Goal: Transaction & Acquisition: Download file/media

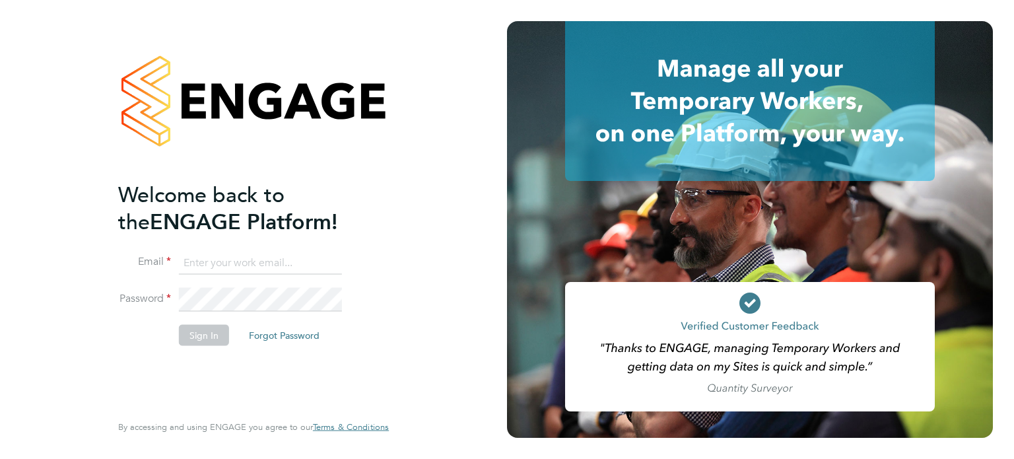
click at [269, 261] on input at bounding box center [260, 263] width 163 height 24
type input "[EMAIL_ADDRESS][DOMAIN_NAME]"
click at [201, 329] on button "Sign In" at bounding box center [204, 334] width 50 height 21
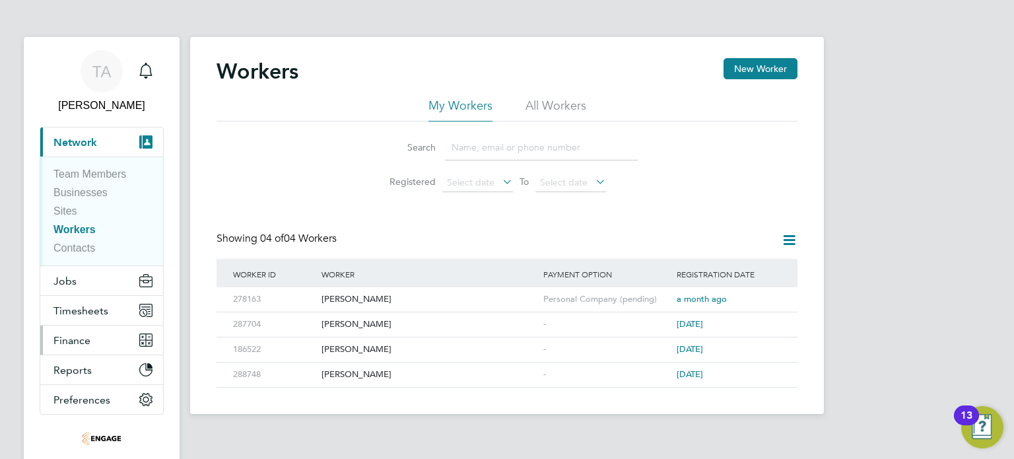
click at [101, 340] on button "Finance" at bounding box center [101, 339] width 123 height 29
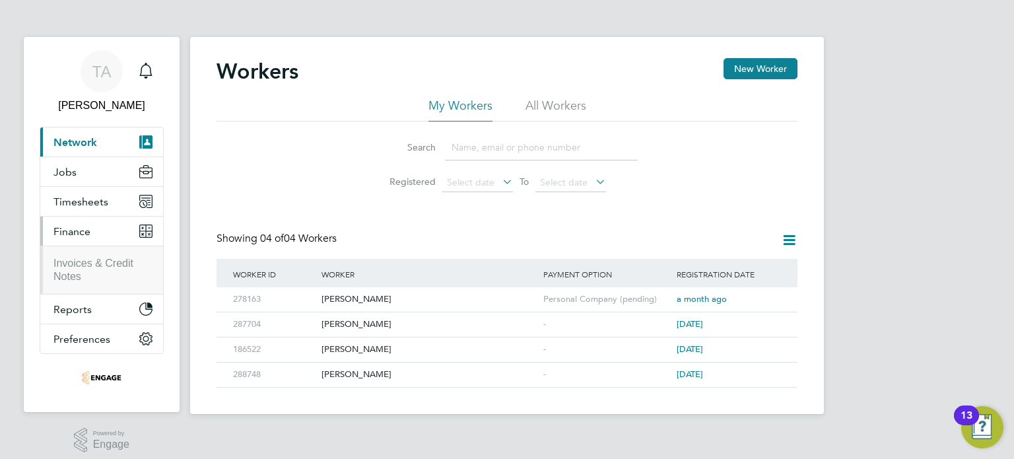
click at [83, 271] on li "Invoices & Credit Notes" at bounding box center [102, 270] width 99 height 26
click at [83, 264] on link "Invoices & Credit Notes" at bounding box center [93, 269] width 80 height 24
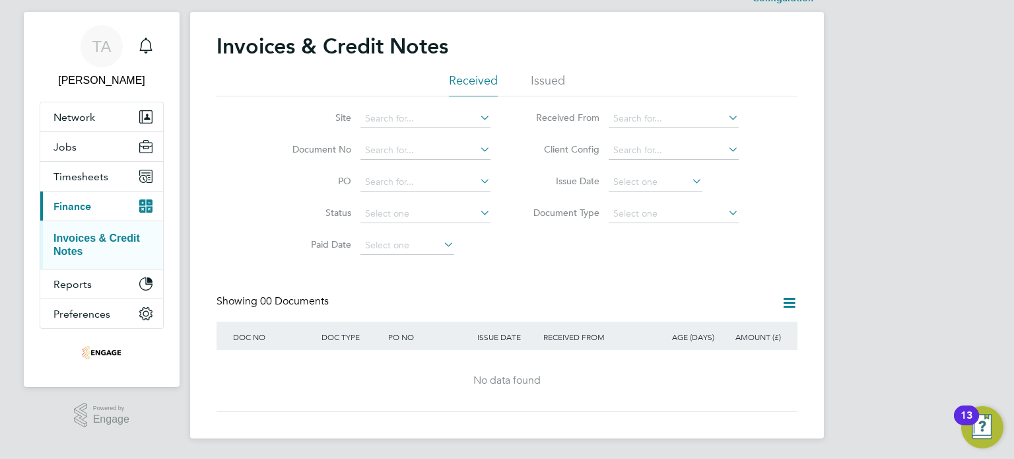
click at [555, 77] on li "Issued" at bounding box center [548, 85] width 34 height 24
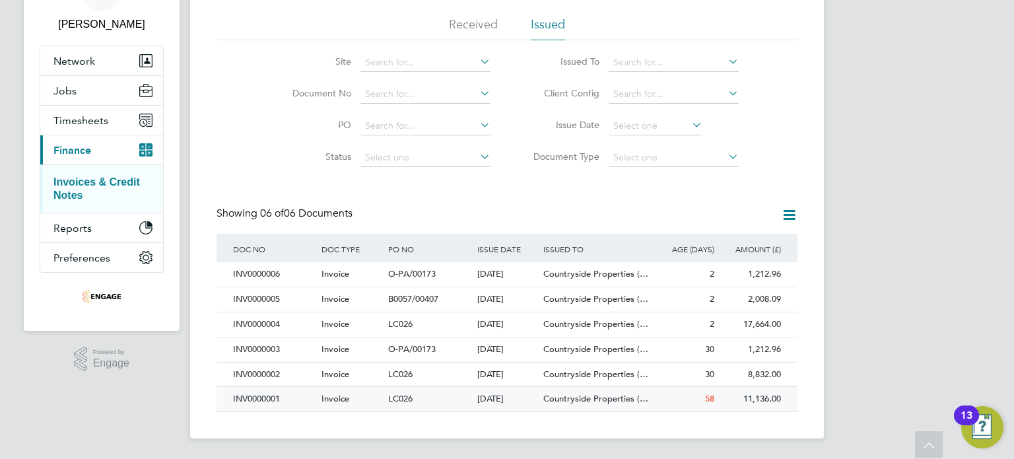
click at [595, 403] on span "Countryside Properties (…" at bounding box center [595, 398] width 105 height 11
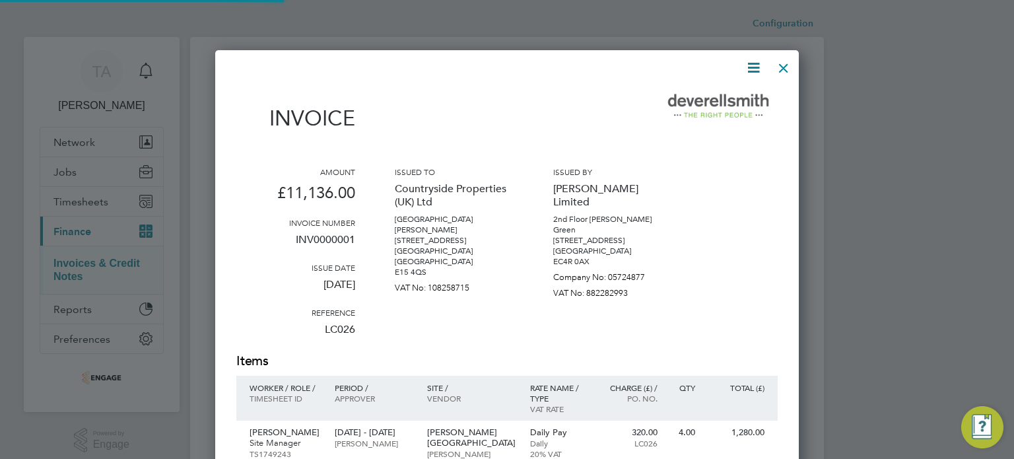
scroll to position [917, 584]
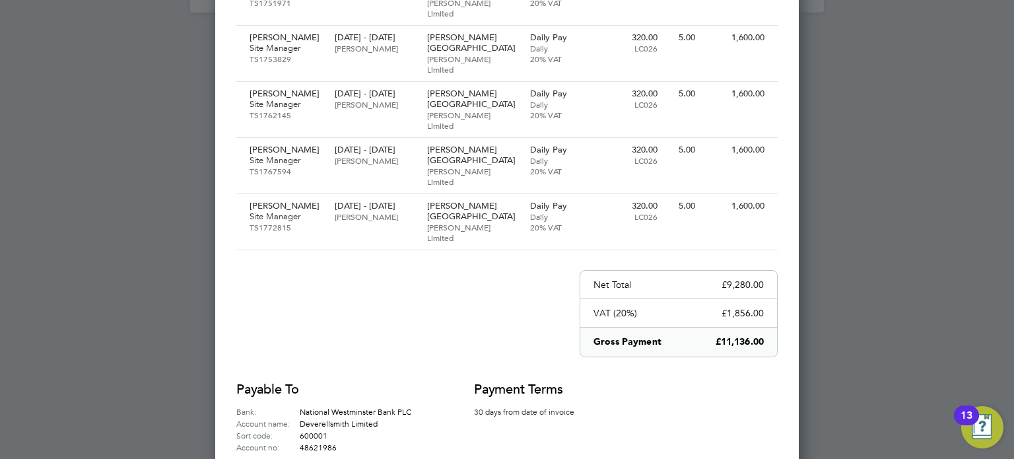
drag, startPoint x: 659, startPoint y: 428, endPoint x: 325, endPoint y: 430, distance: 334.0
copy p "A PDF copy of this invoice credit note was sent to Countryside Properties (UK) …"
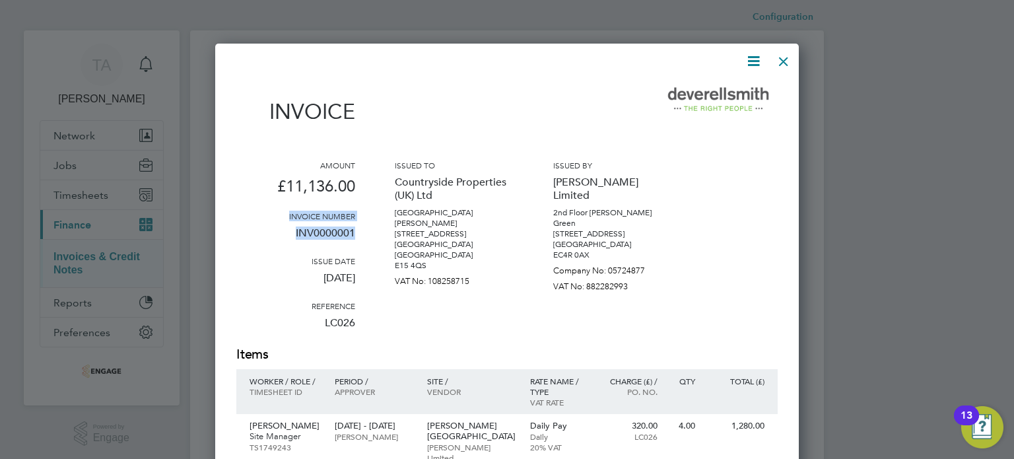
drag, startPoint x: 358, startPoint y: 229, endPoint x: 286, endPoint y: 213, distance: 74.5
click at [286, 213] on div "Amount £11,136.00 Invoice number INV0000001 Issue date 07 Jul 2025 Reference LC…" at bounding box center [506, 252] width 541 height 185
copy div "Invoice number INV0000001"
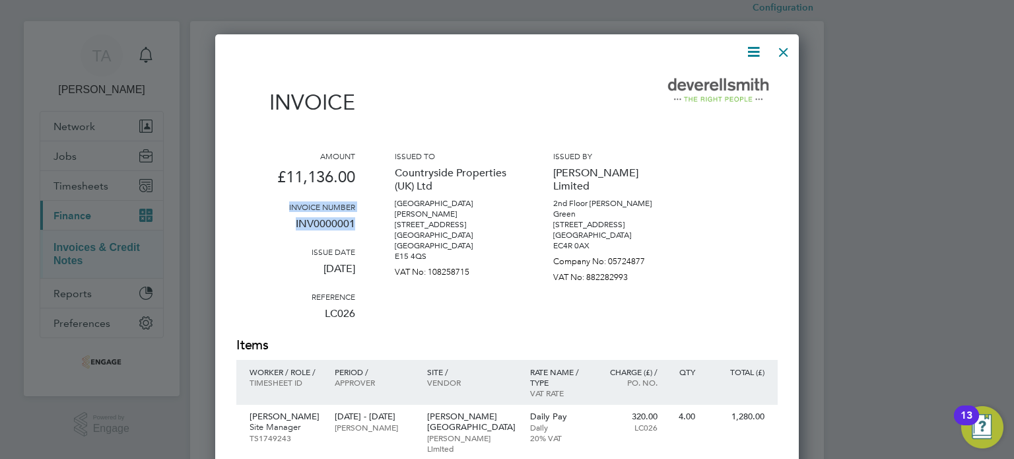
scroll to position [3, 0]
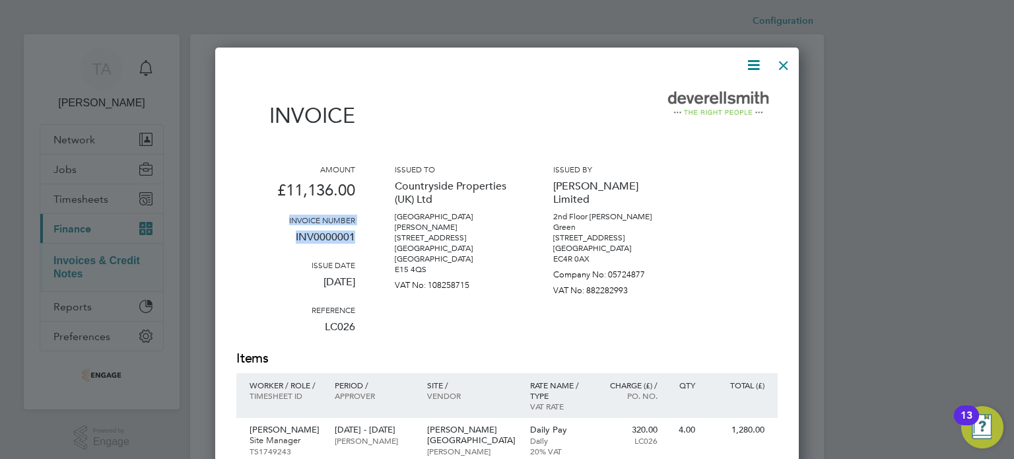
click at [784, 65] on div at bounding box center [784, 62] width 24 height 24
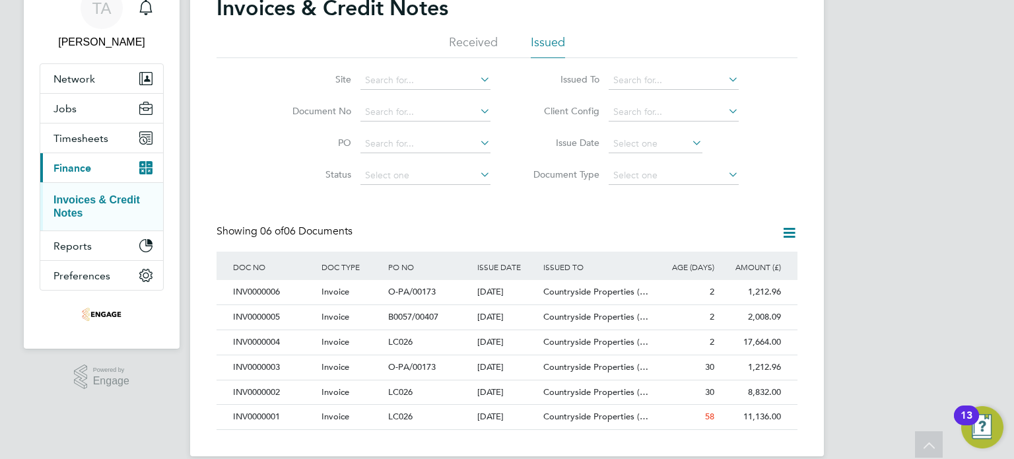
scroll to position [81, 0]
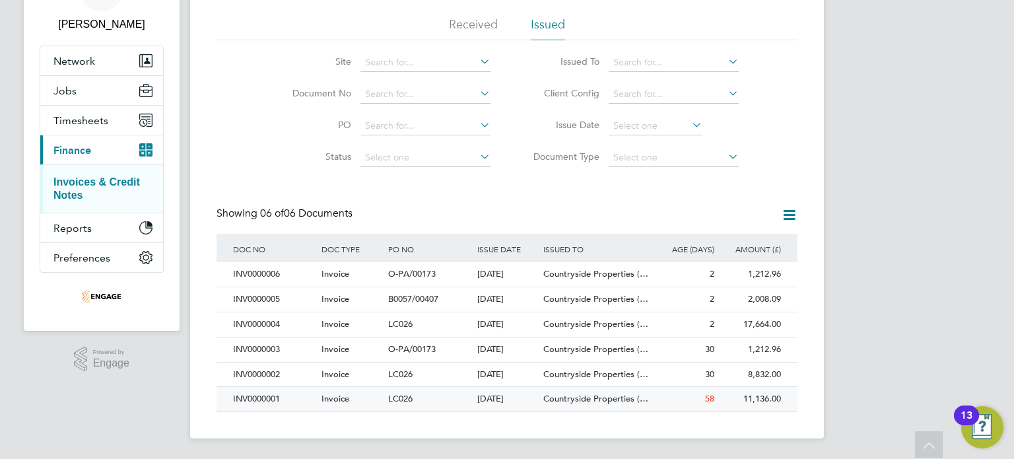
click at [638, 391] on div "Countryside Properties (…" at bounding box center [595, 399] width 111 height 24
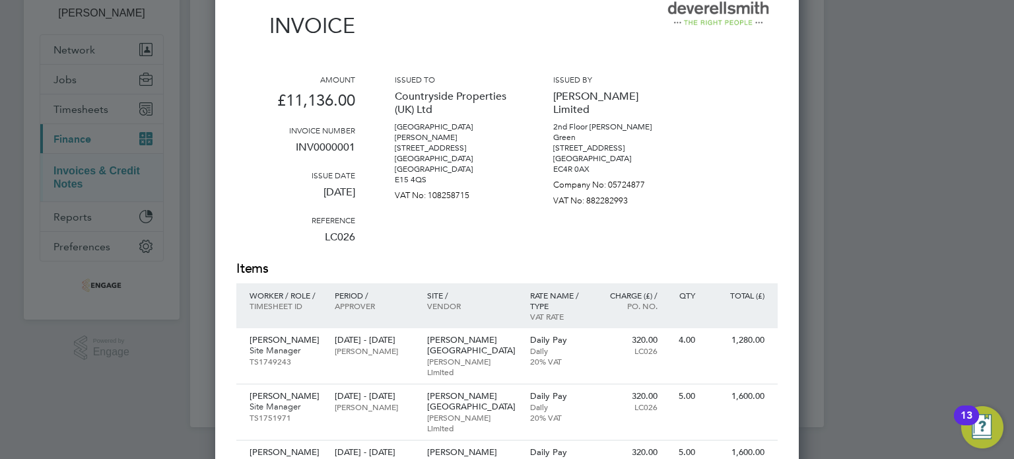
scroll to position [13, 0]
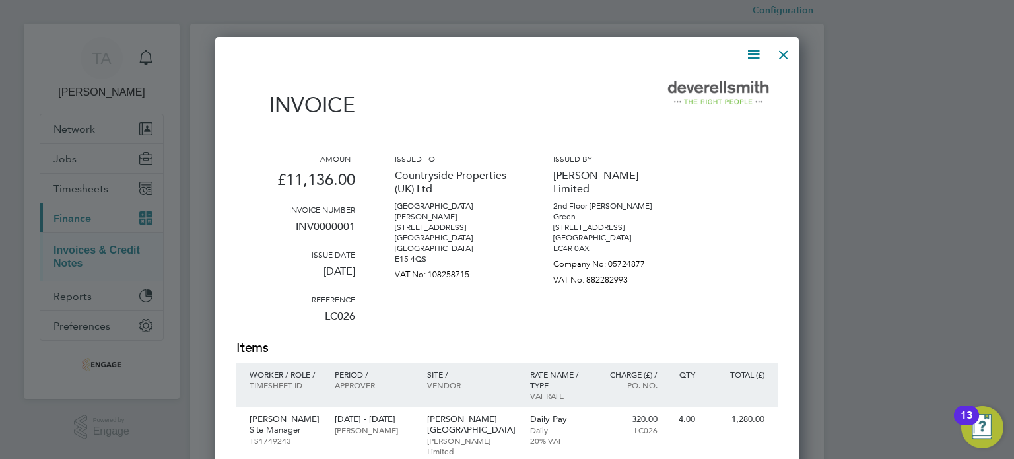
click at [755, 52] on icon at bounding box center [753, 54] width 17 height 17
click at [689, 85] on li "Download Invoice" at bounding box center [713, 86] width 91 height 18
click at [780, 54] on div at bounding box center [784, 52] width 24 height 24
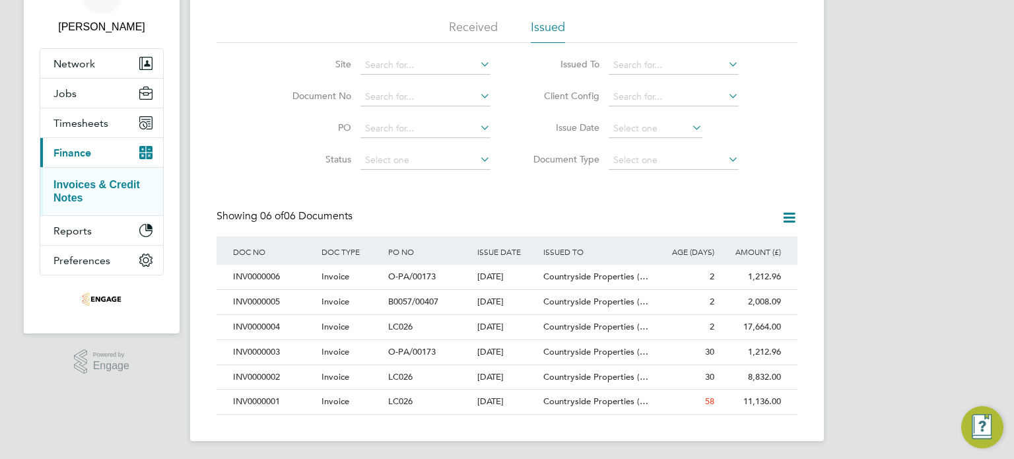
scroll to position [81, 0]
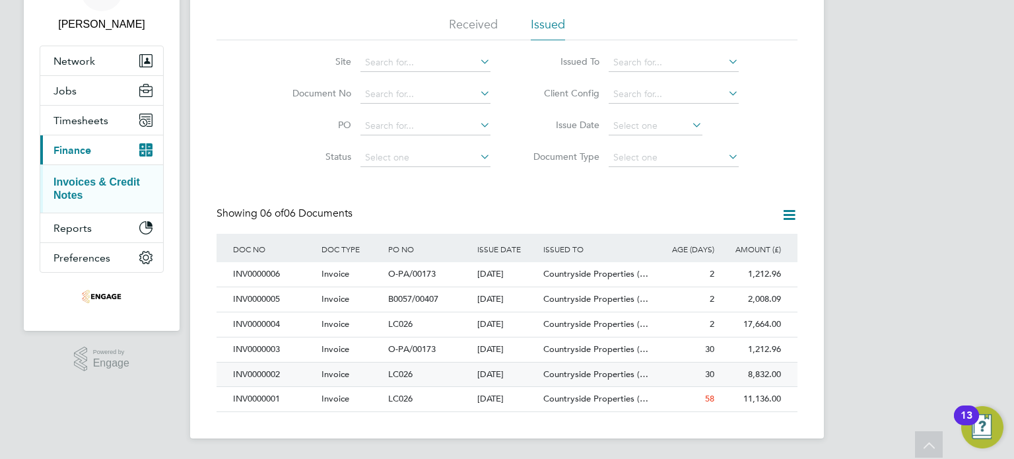
click at [444, 376] on div "LC026" at bounding box center [429, 374] width 88 height 24
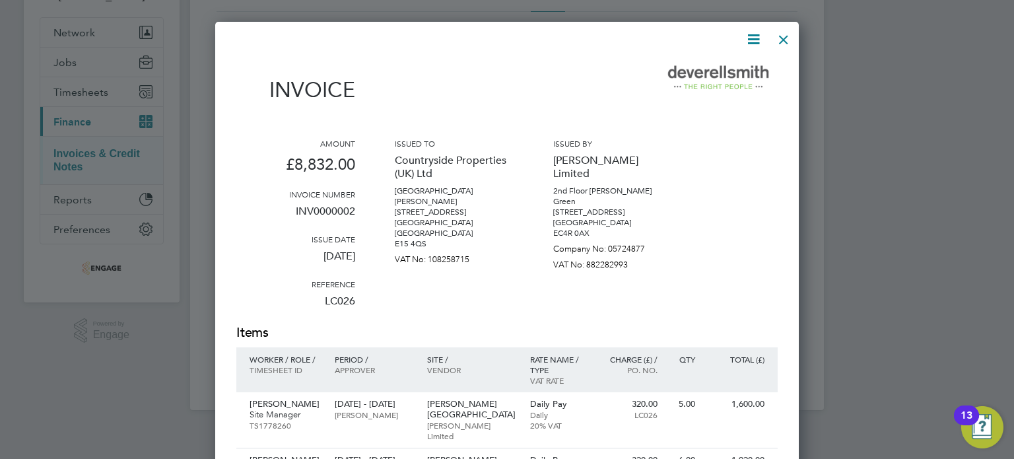
scroll to position [108, 0]
click at [753, 42] on icon at bounding box center [753, 40] width 17 height 17
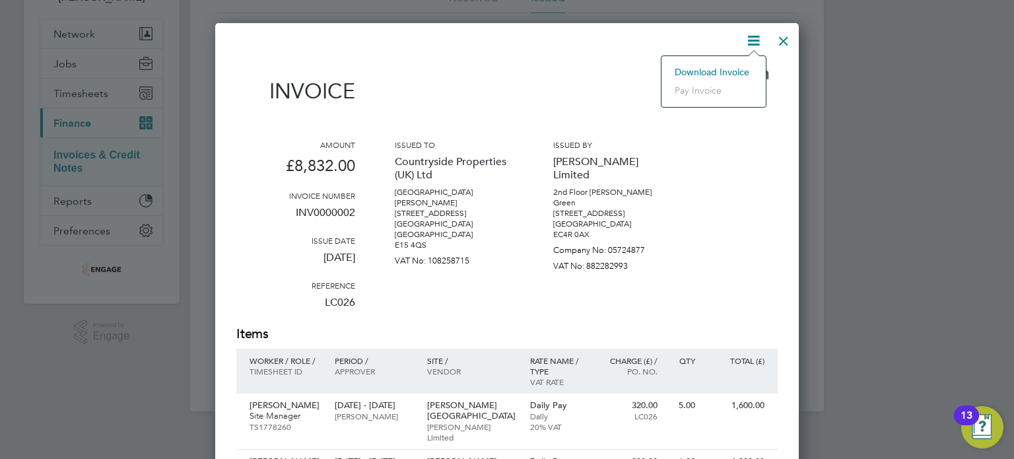
click at [727, 72] on li "Download Invoice" at bounding box center [713, 72] width 91 height 18
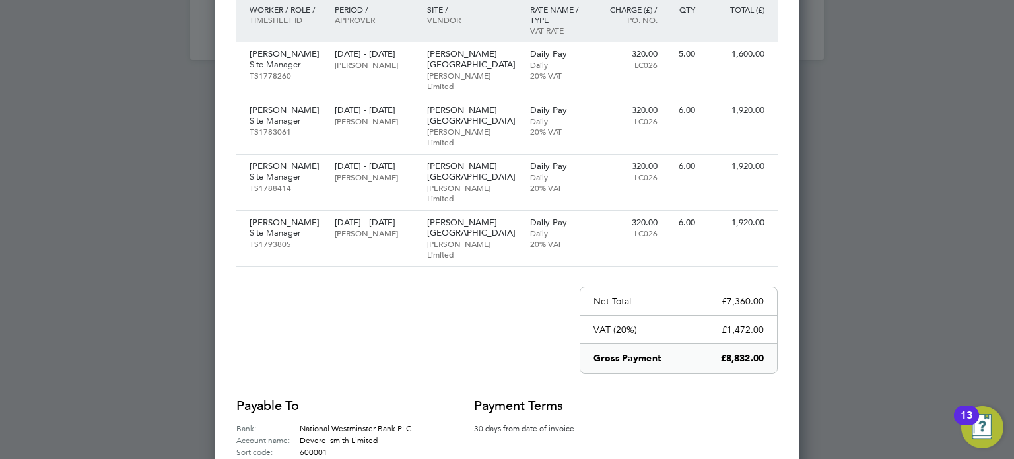
scroll to position [498, 0]
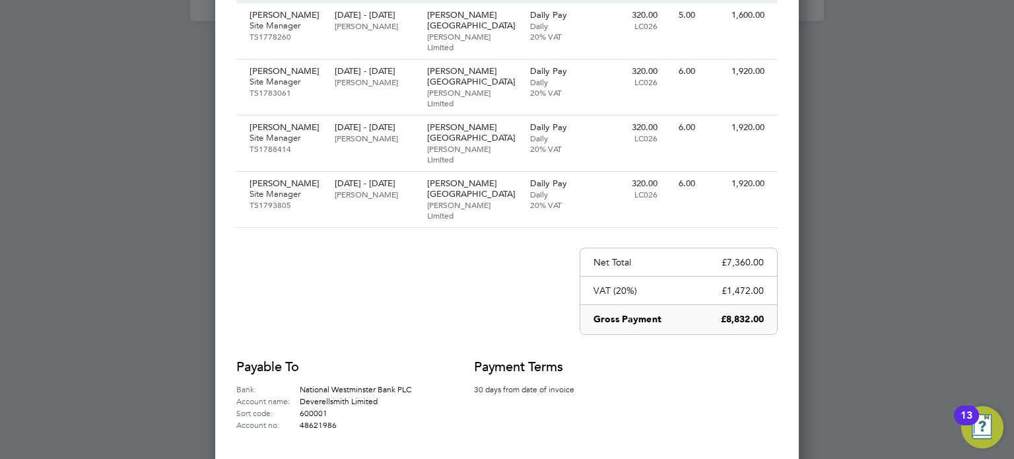
click at [743, 358] on div "Payable to Bank: National Westminster Bank PLC Account name: Deverellsmith Limi…" at bounding box center [506, 394] width 541 height 73
drag, startPoint x: 669, startPoint y: 429, endPoint x: 343, endPoint y: 429, distance: 326.1
copy p "A PDF copy of this invoice credit note was sent to Countryside Properties (UK) …"
click at [441, 231] on div "Invoice Amount £8,832.00 Invoice number INV0000002 Issue date 04 Aug 2025 Refer…" at bounding box center [506, 49] width 541 height 761
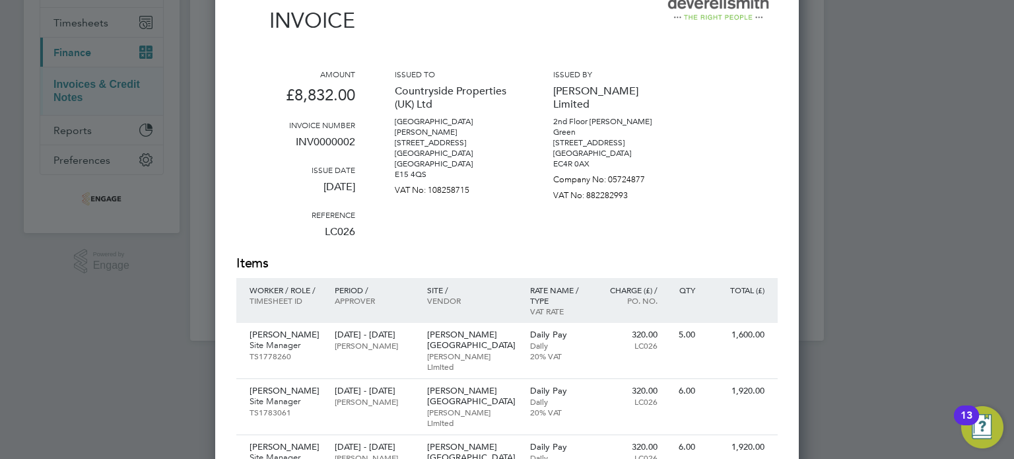
scroll to position [171, 0]
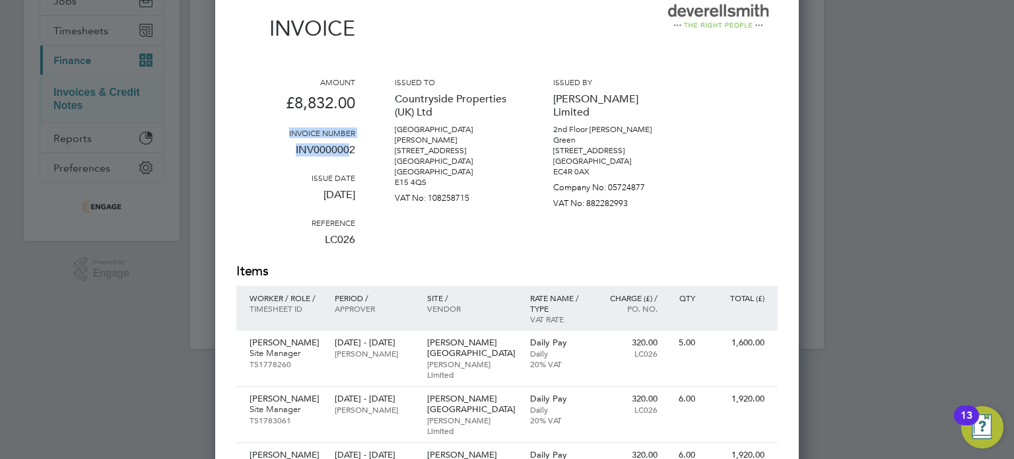
drag, startPoint x: 351, startPoint y: 149, endPoint x: 281, endPoint y: 134, distance: 72.2
click at [281, 134] on div "Amount £8,832.00 Invoice number INV0000002 Issue date 04 Aug 2025 Reference LC0…" at bounding box center [295, 169] width 119 height 185
click at [369, 154] on div "Amount £8,832.00 Invoice number INV0000002 Issue date 04 Aug 2025 Reference LC0…" at bounding box center [506, 169] width 541 height 185
drag, startPoint x: 362, startPoint y: 149, endPoint x: 286, endPoint y: 131, distance: 78.0
click at [286, 131] on div "Amount £8,832.00 Invoice number INV0000002 Issue date 04 Aug 2025 Reference LC0…" at bounding box center [506, 169] width 541 height 185
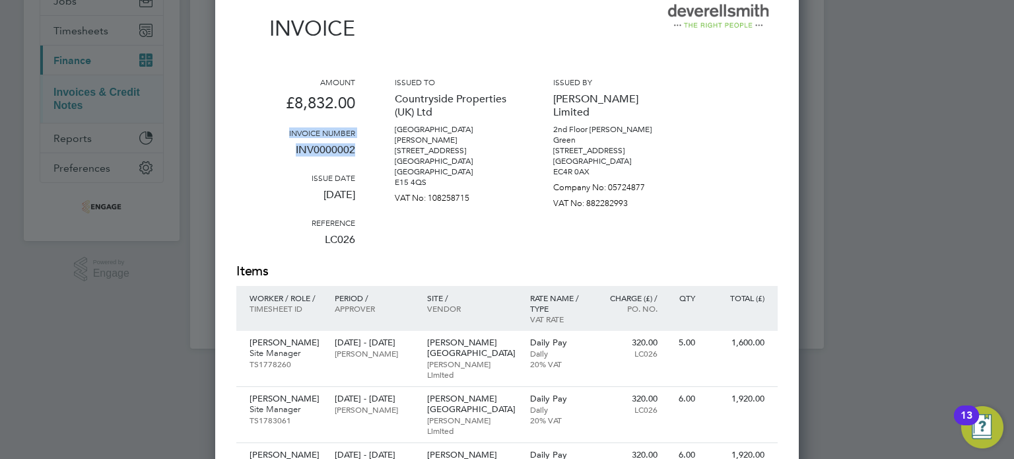
copy div "Invoice number INV0000002"
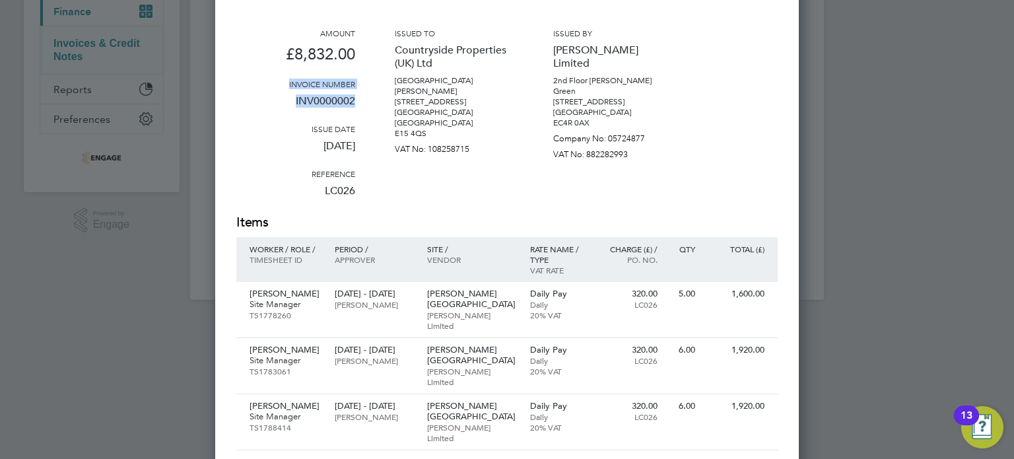
scroll to position [219, 0]
copy div "Invoice number INV0000002"
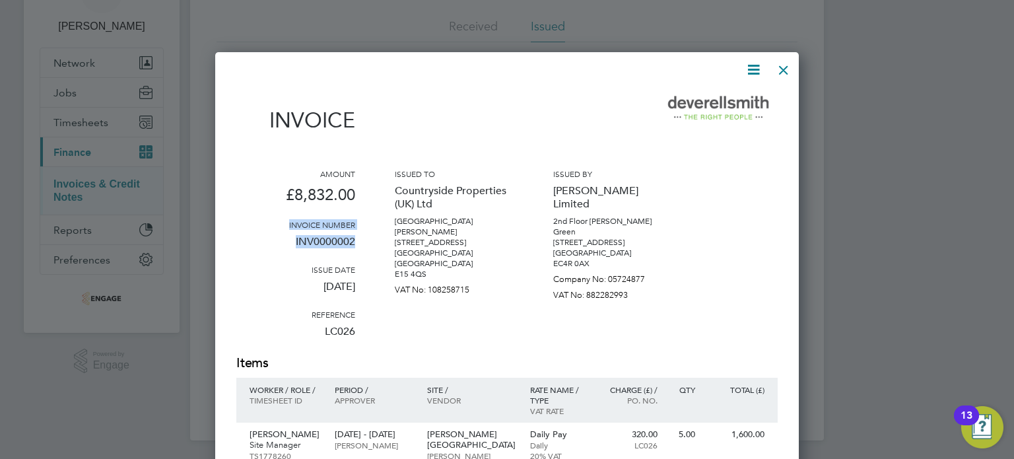
scroll to position [0, 0]
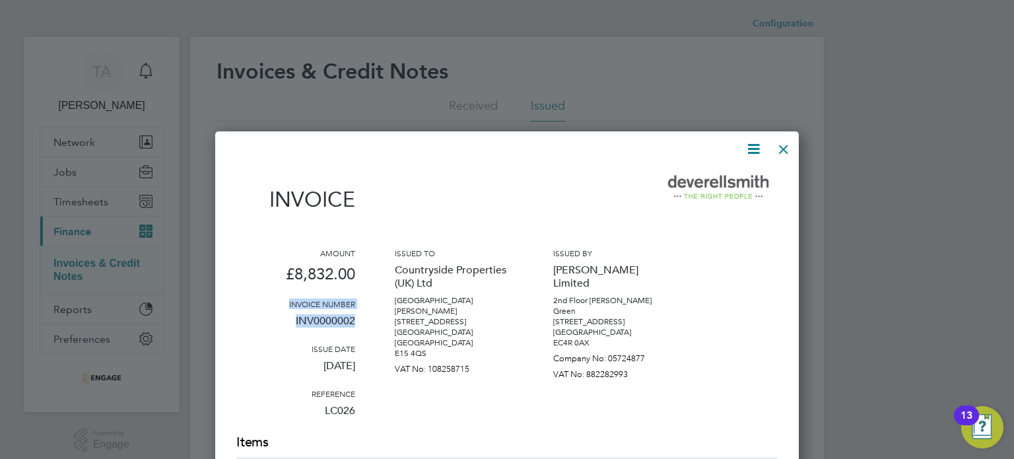
click at [784, 147] on div at bounding box center [784, 146] width 24 height 24
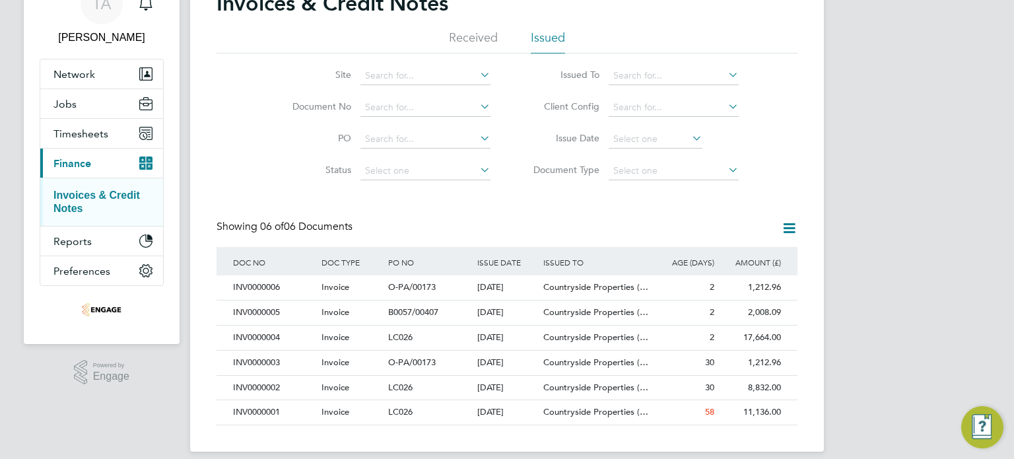
scroll to position [81, 0]
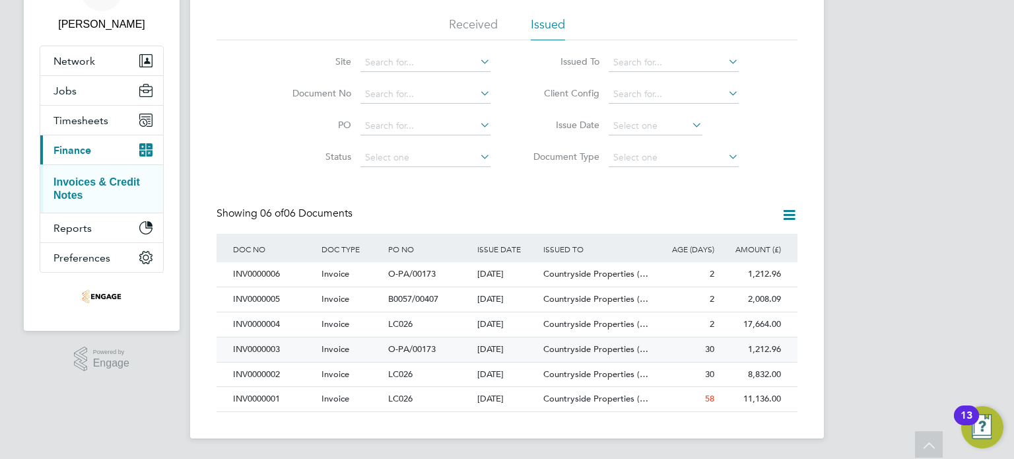
click at [473, 352] on div "O-PA/00173" at bounding box center [429, 349] width 88 height 24
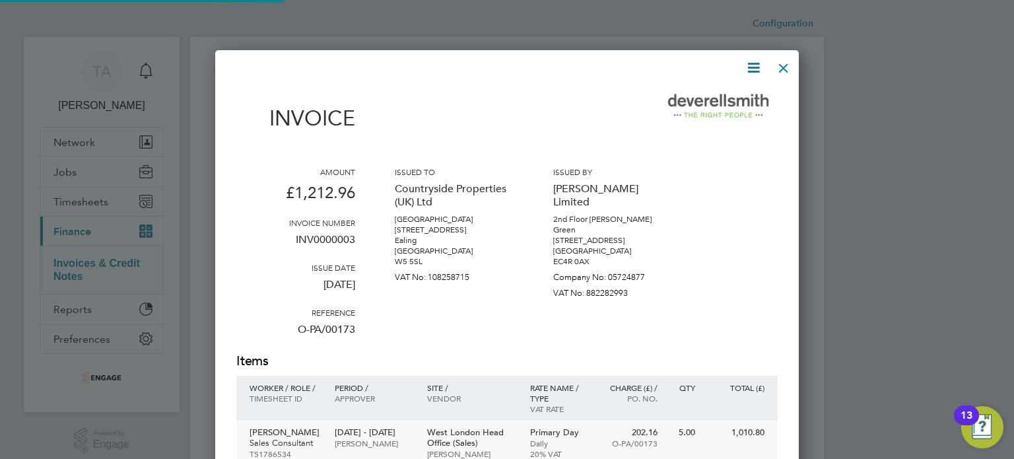
scroll to position [711, 584]
click at [790, 63] on div at bounding box center [784, 65] width 24 height 24
